Goal: Transaction & Acquisition: Purchase product/service

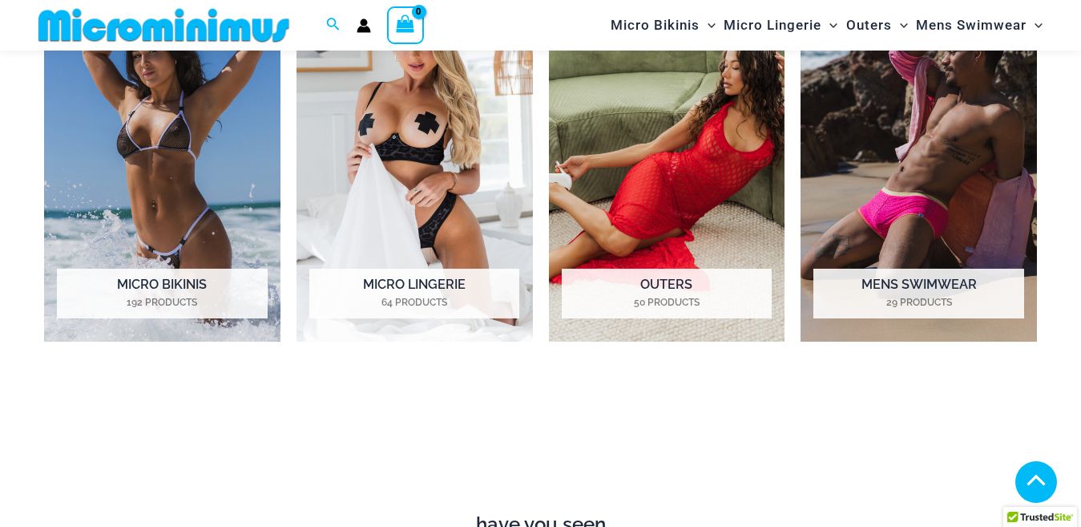
scroll to position [1273, 0]
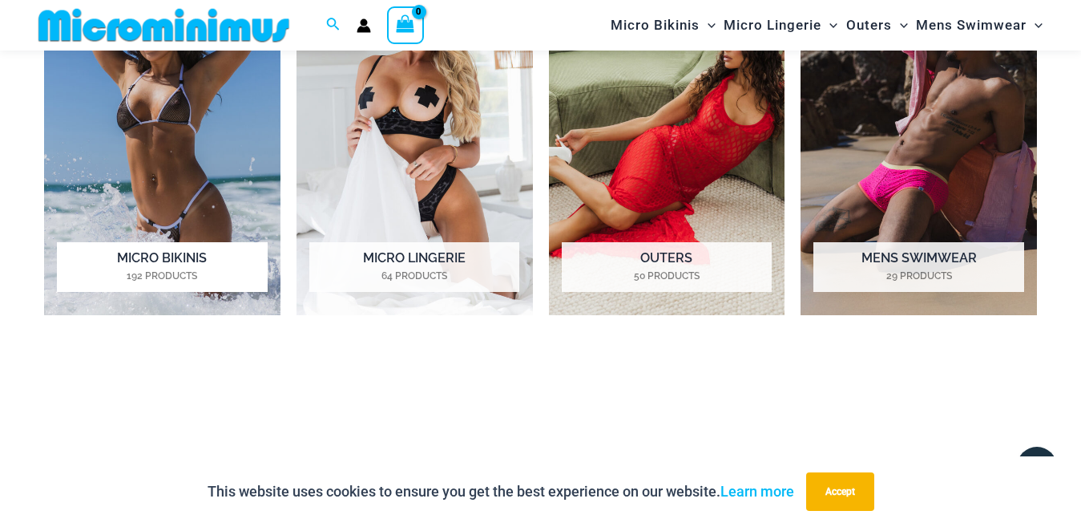
click at [165, 161] on img "Visit product category Micro Bikinis" at bounding box center [162, 133] width 236 height 366
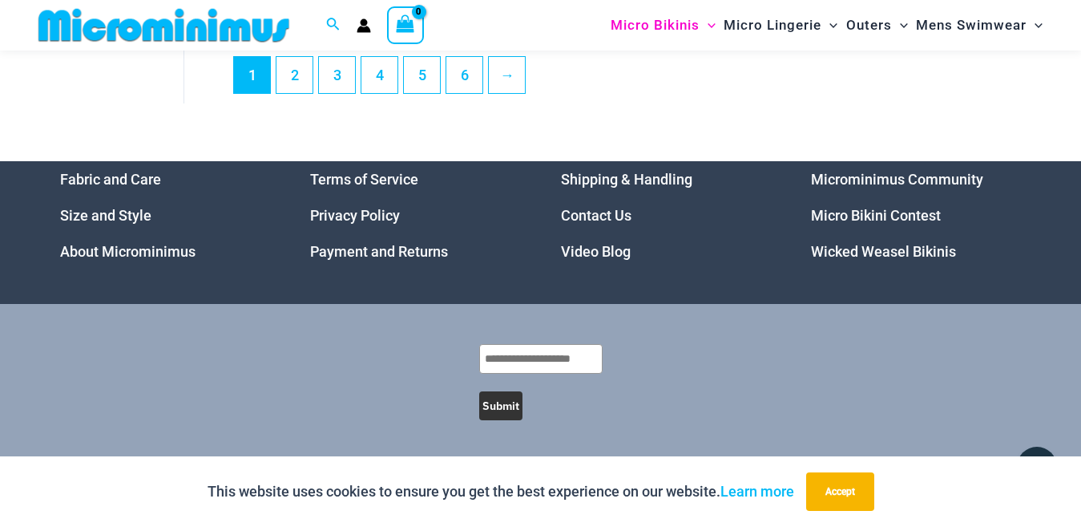
scroll to position [4189, 0]
